Goal: Task Accomplishment & Management: Manage account settings

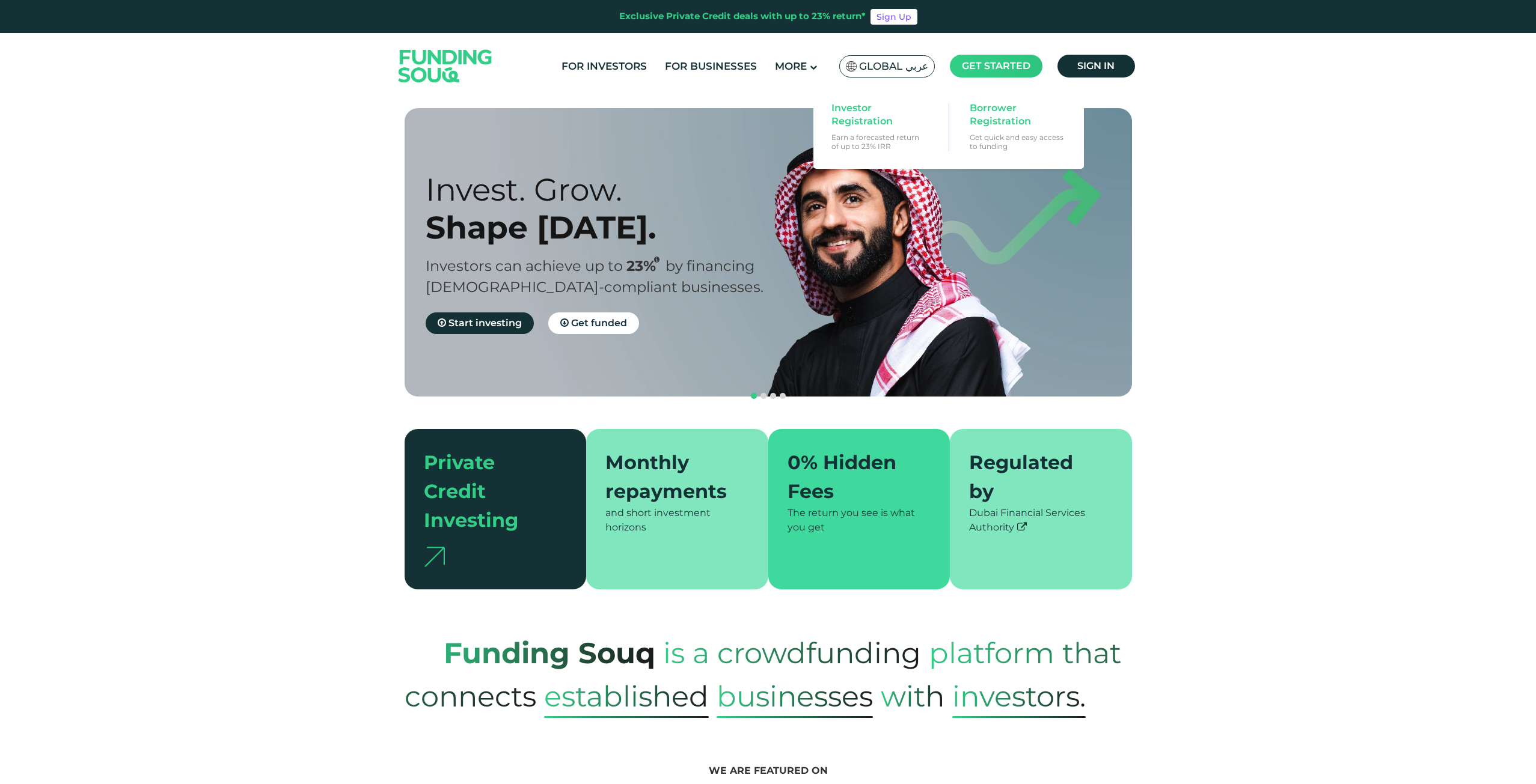
click at [1003, 71] on span "Get started" at bounding box center [997, 65] width 69 height 11
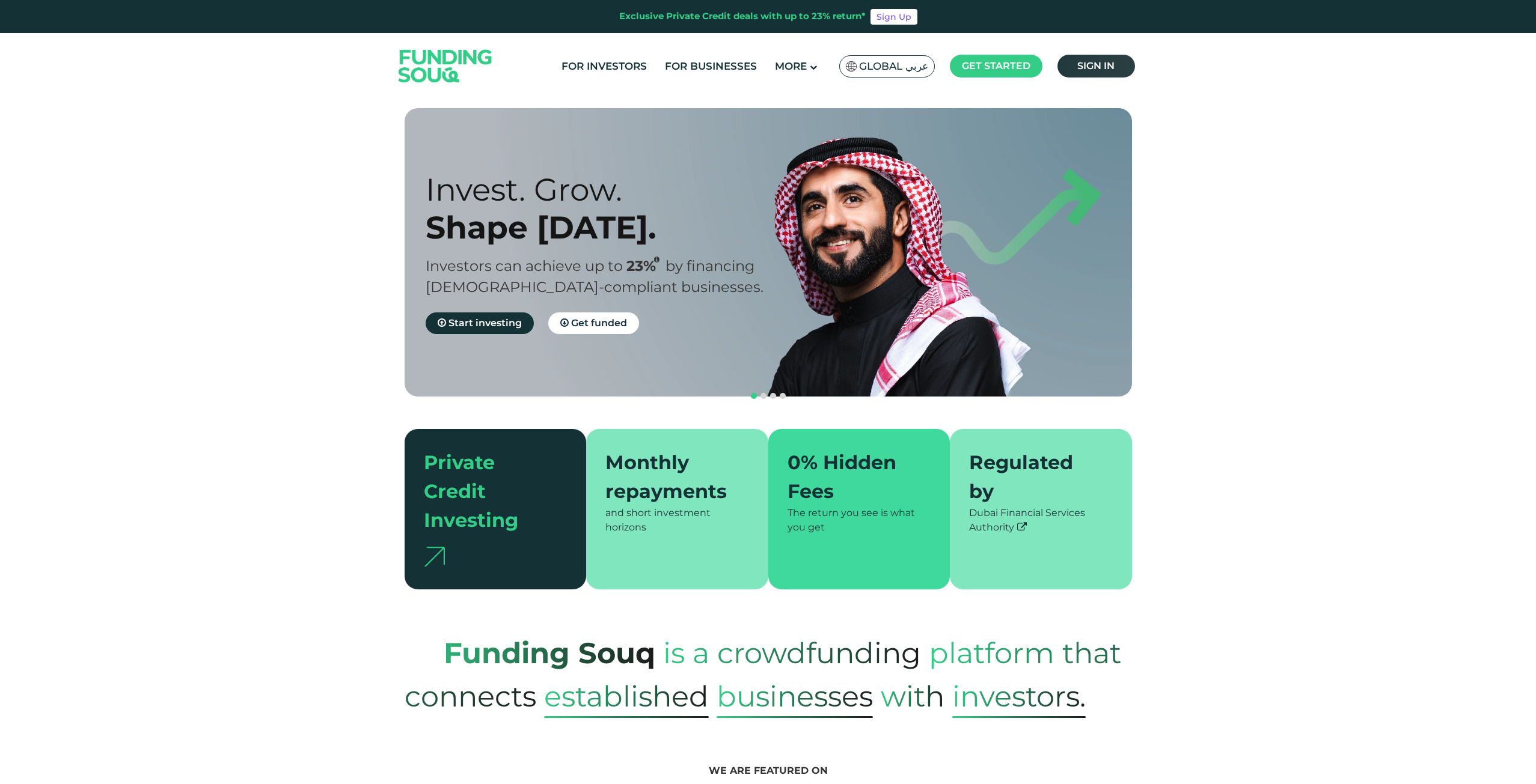
click at [1091, 65] on span "Sign in" at bounding box center [1095, 65] width 37 height 11
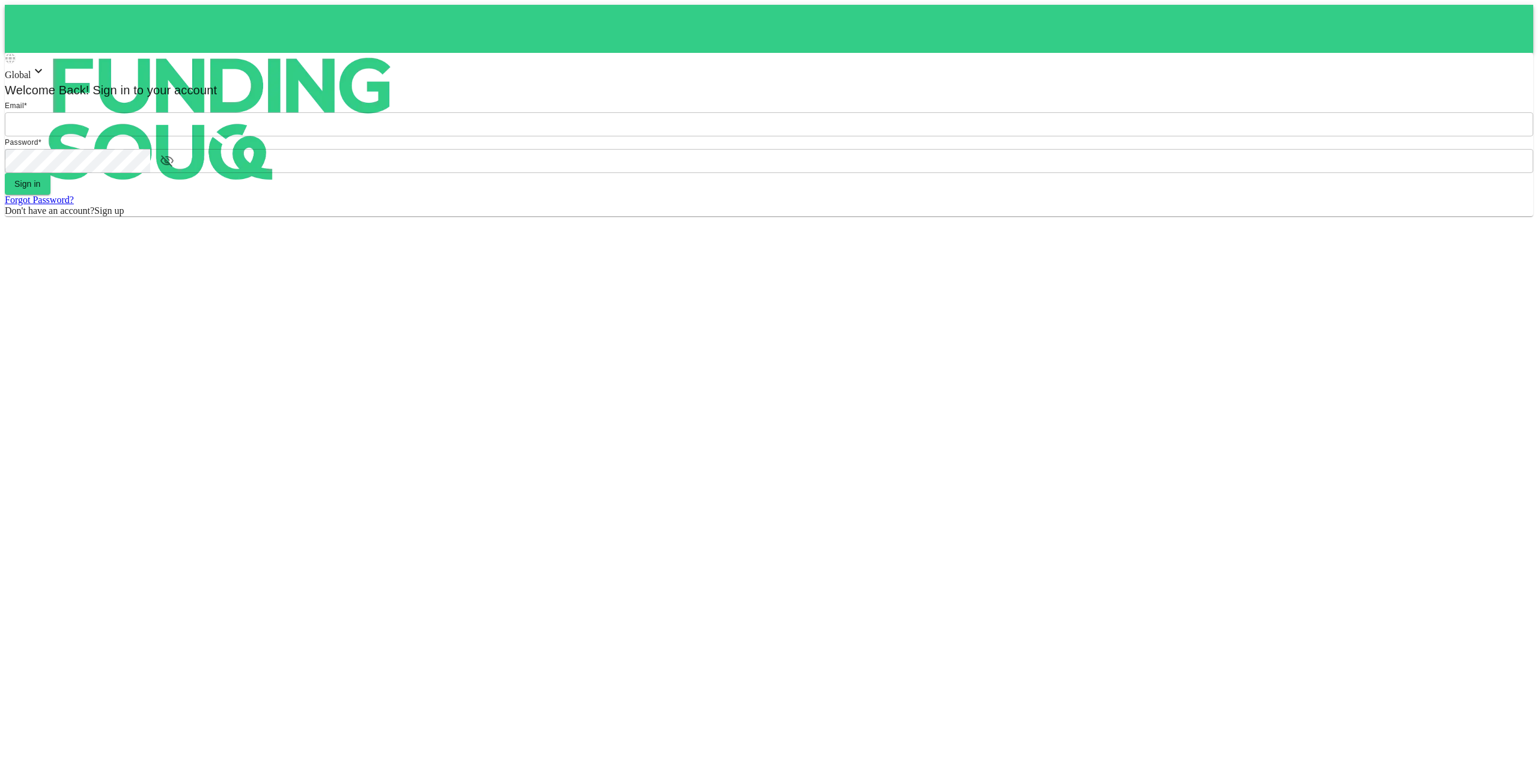
type input "[EMAIL_ADDRESS][DOMAIN_NAME]"
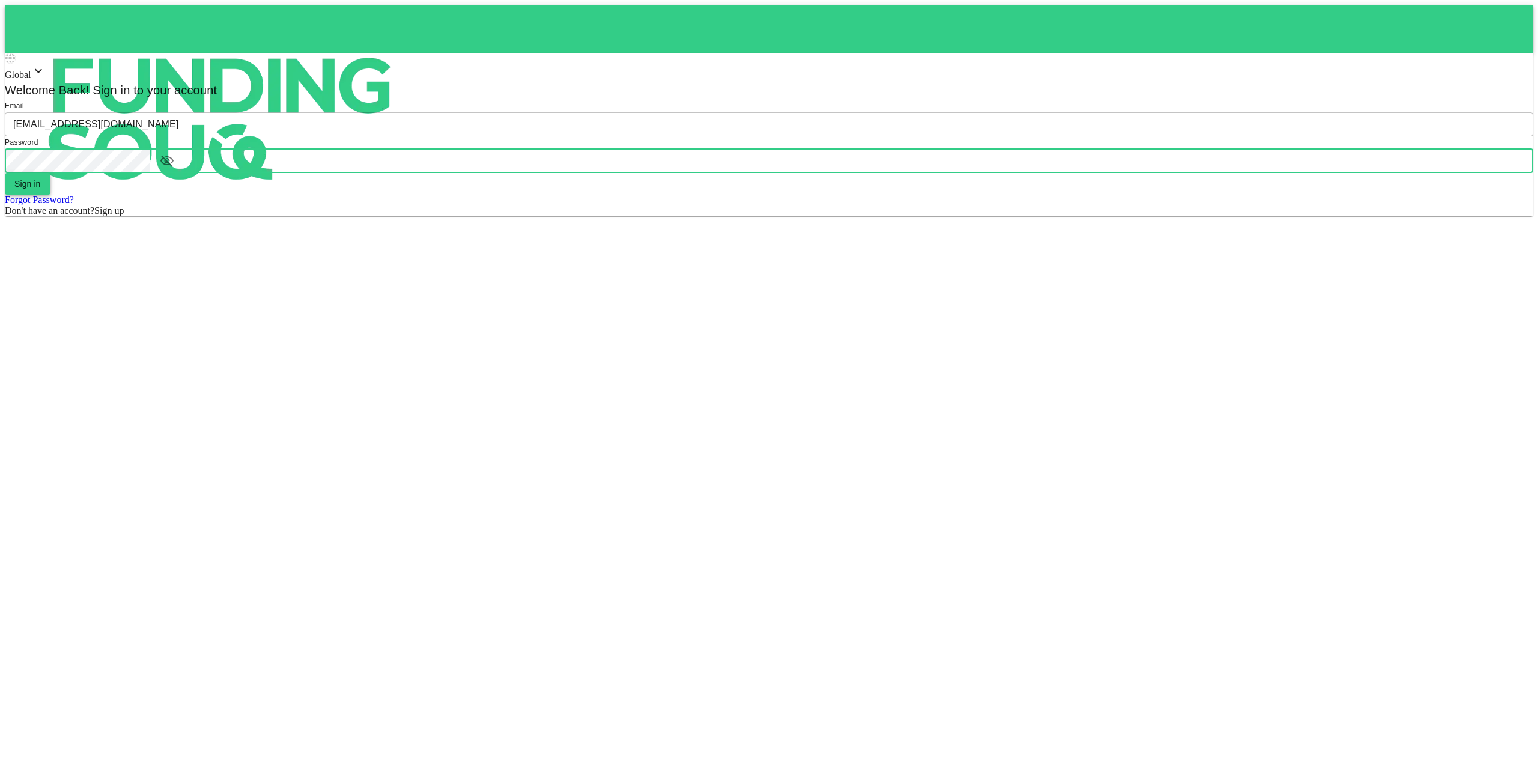
click at [51, 195] on button "Sign in" at bounding box center [27, 184] width 46 height 21
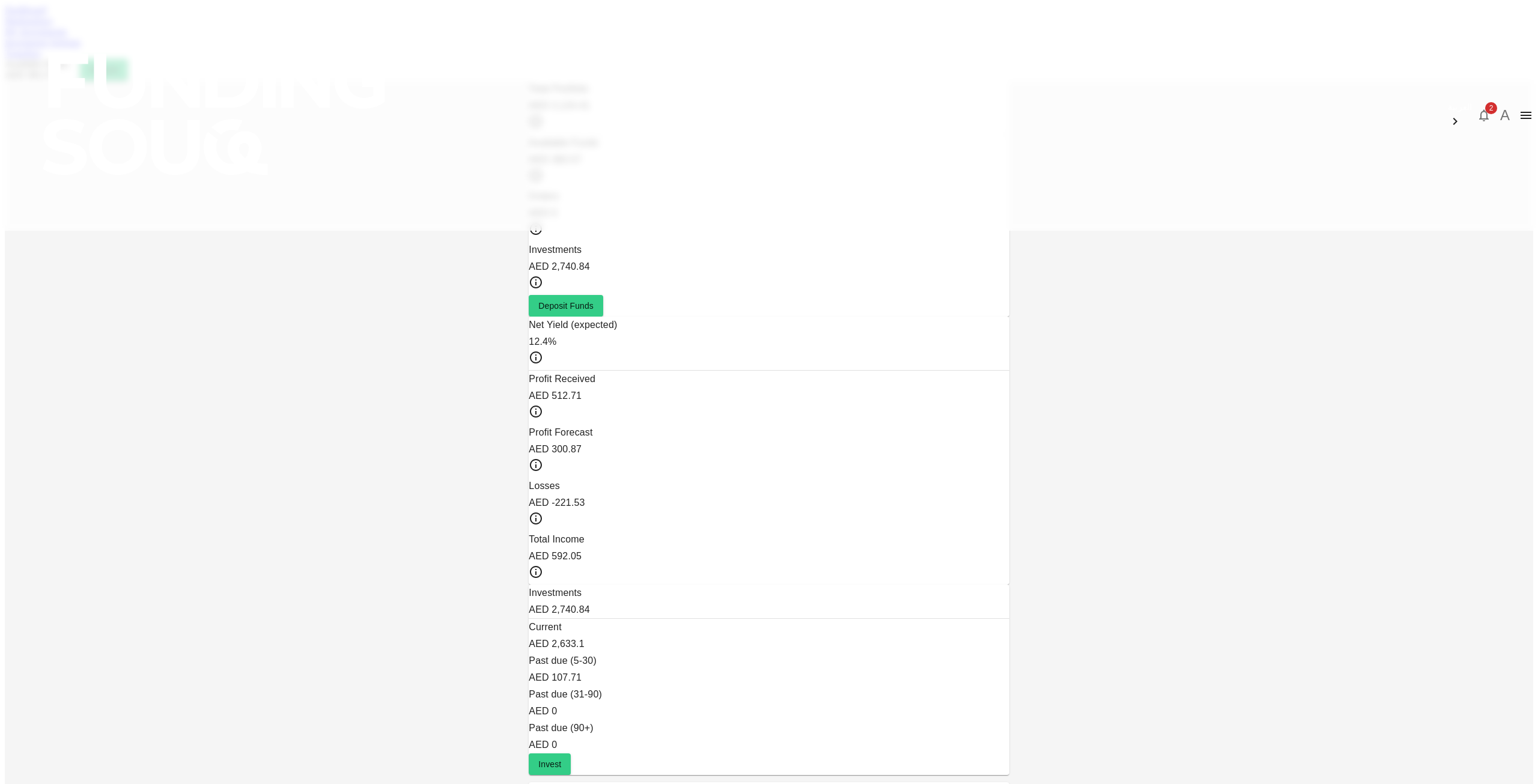
click at [1486, 102] on span "2" at bounding box center [1492, 108] width 12 height 12
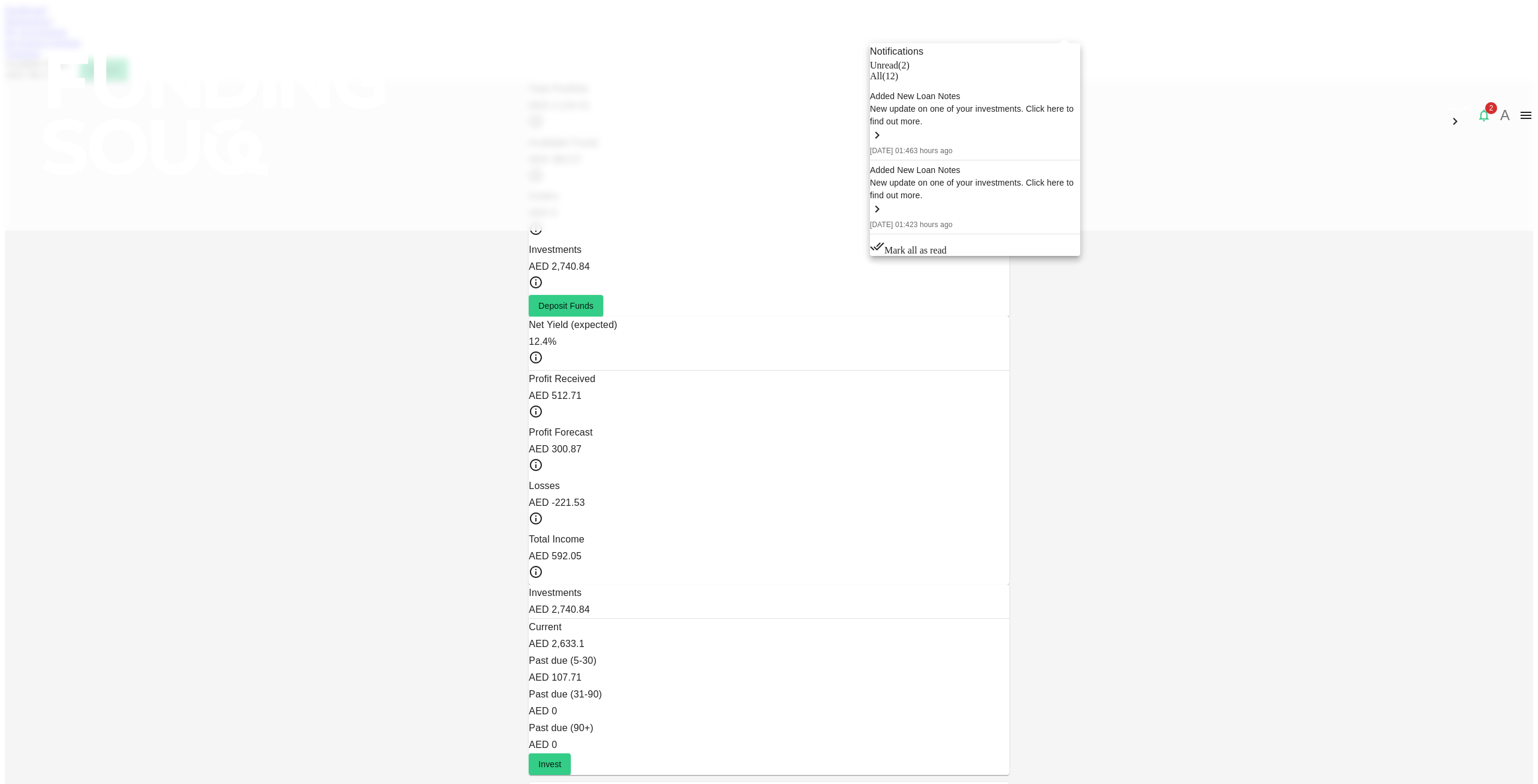
click at [964, 128] on div "New update on one of your investments. Click here to find out more." at bounding box center [975, 115] width 210 height 25
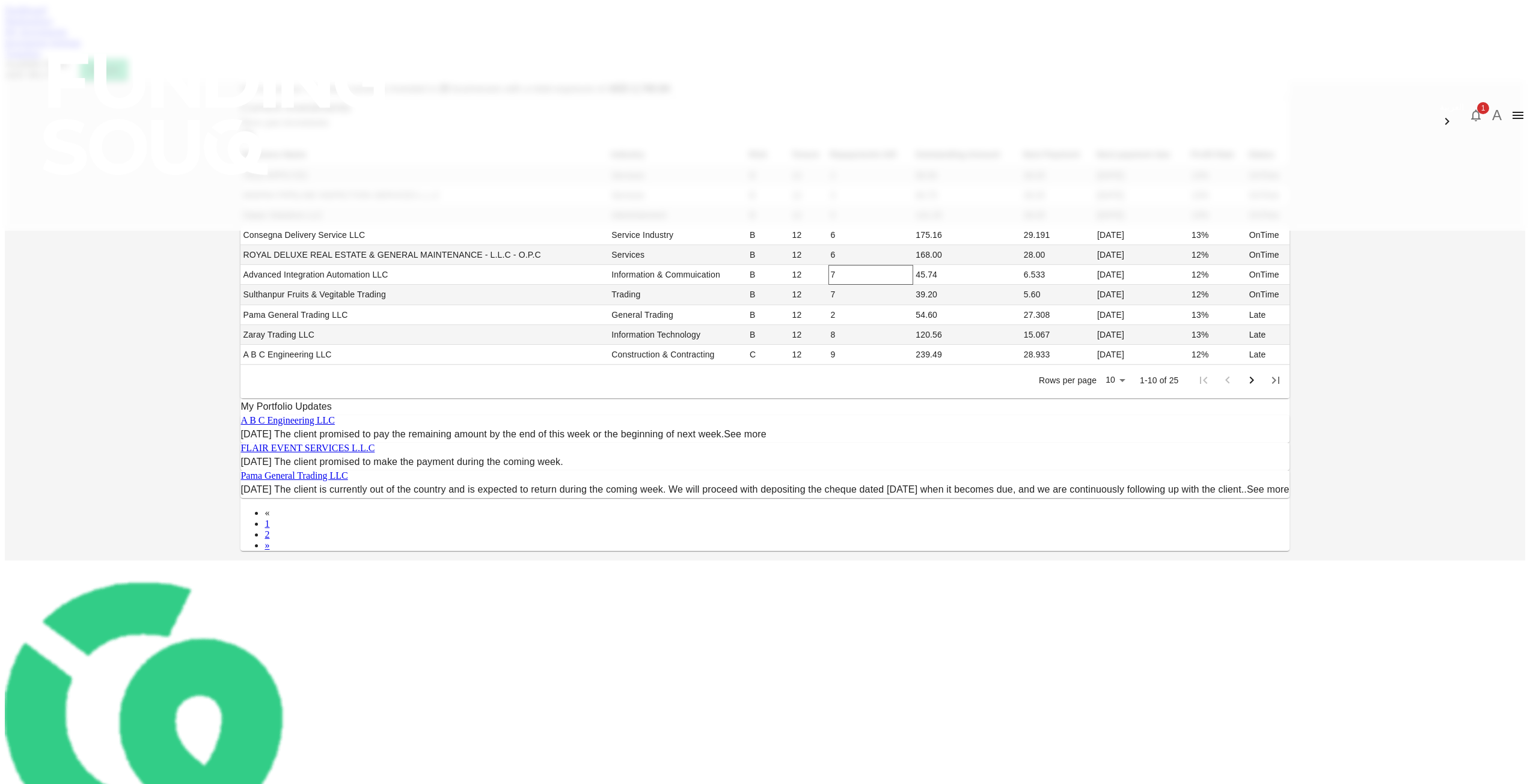
scroll to position [155, 0]
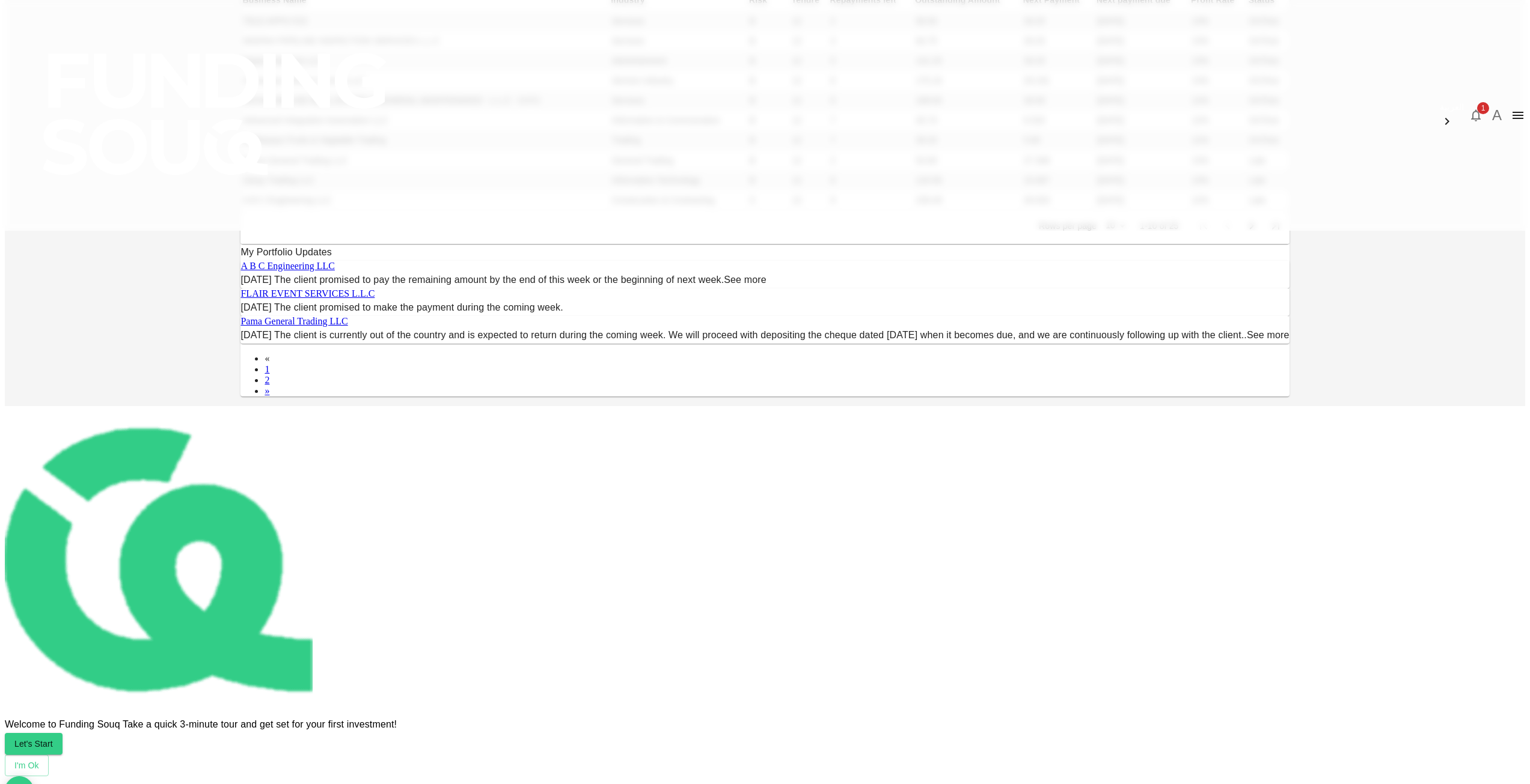
click at [930, 446] on body "العربية 1 A Dashboard Marketplace My Investments Investment Settings Transfers …" at bounding box center [765, 328] width 1521 height 955
click at [919, 498] on li "50" at bounding box center [924, 504] width 35 height 21
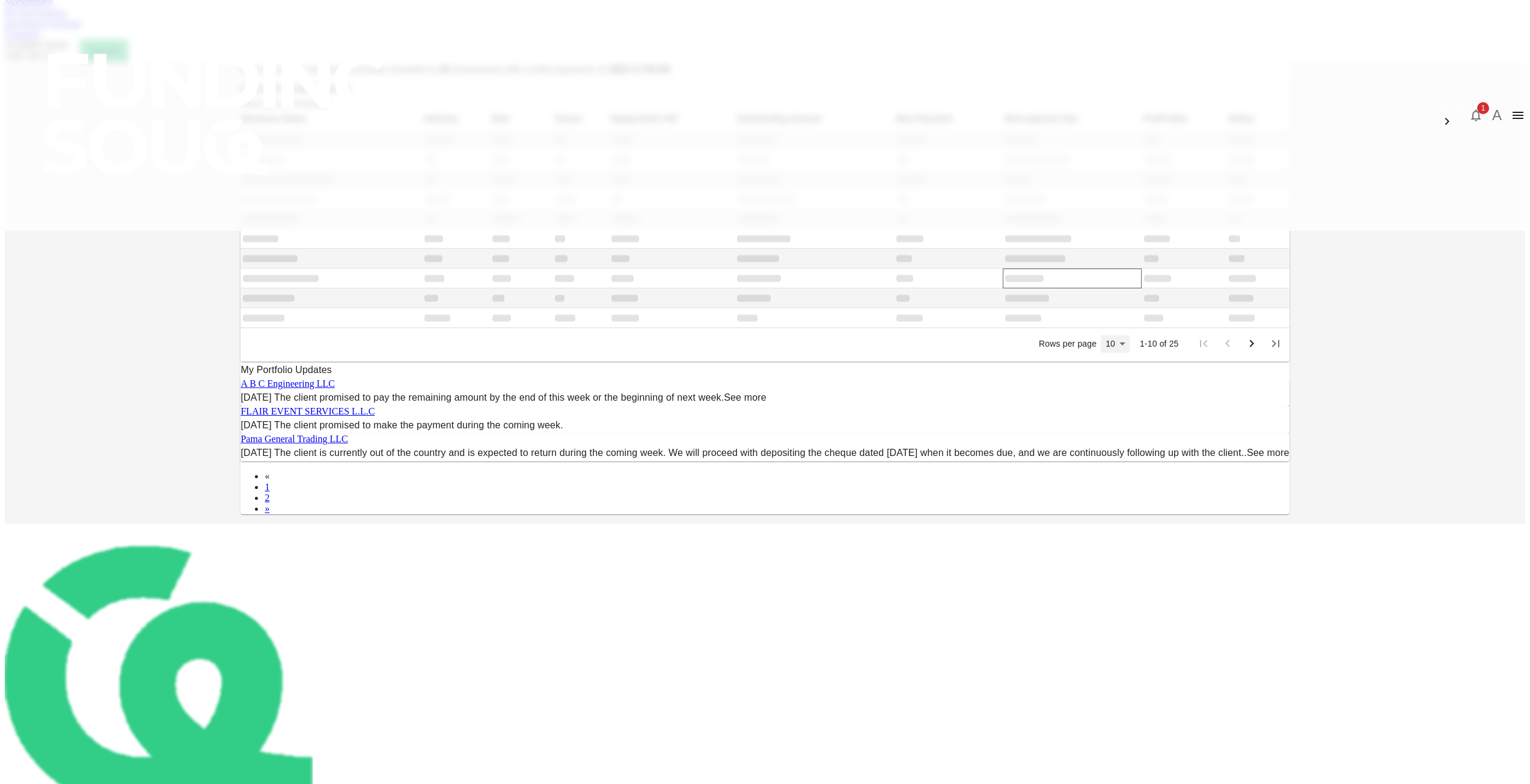
type input "50"
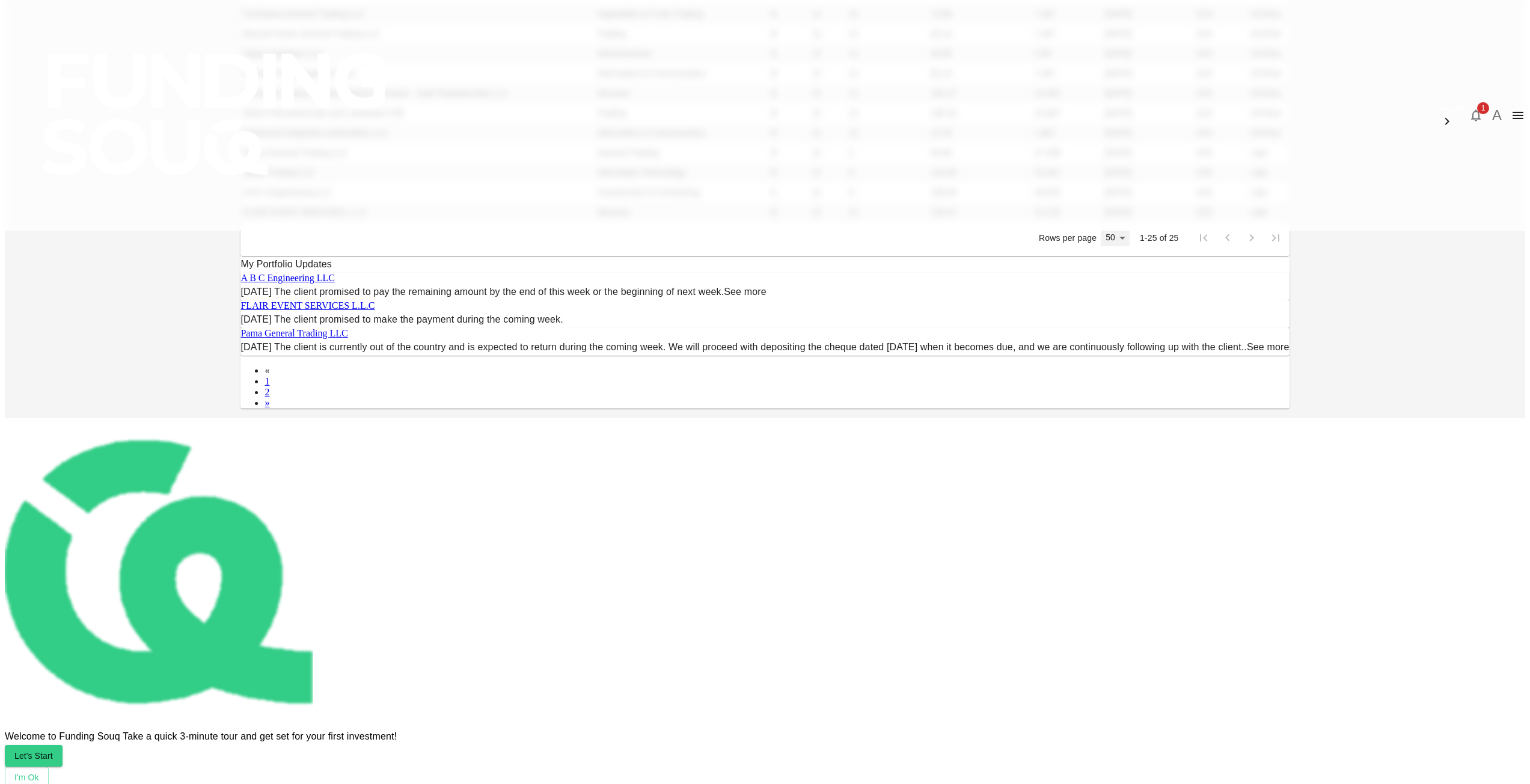
scroll to position [500, 0]
